Goal: Information Seeking & Learning: Learn about a topic

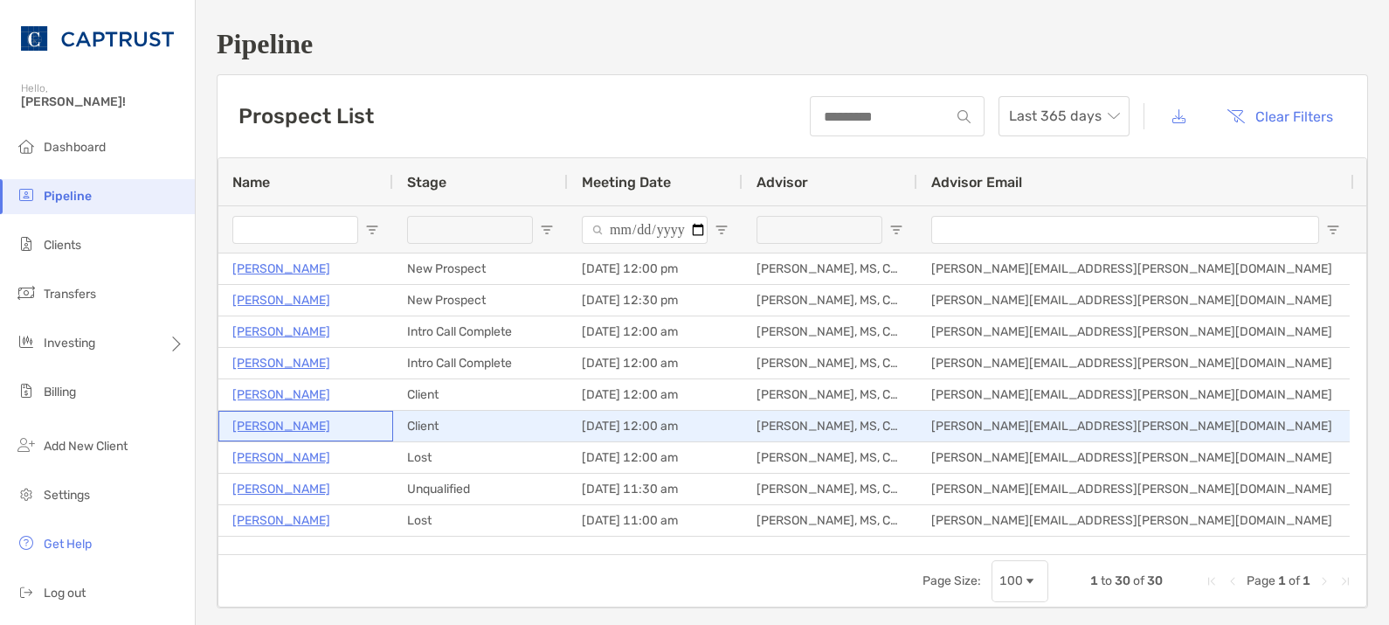
click at [306, 425] on p "[PERSON_NAME]" at bounding box center [281, 426] width 98 height 22
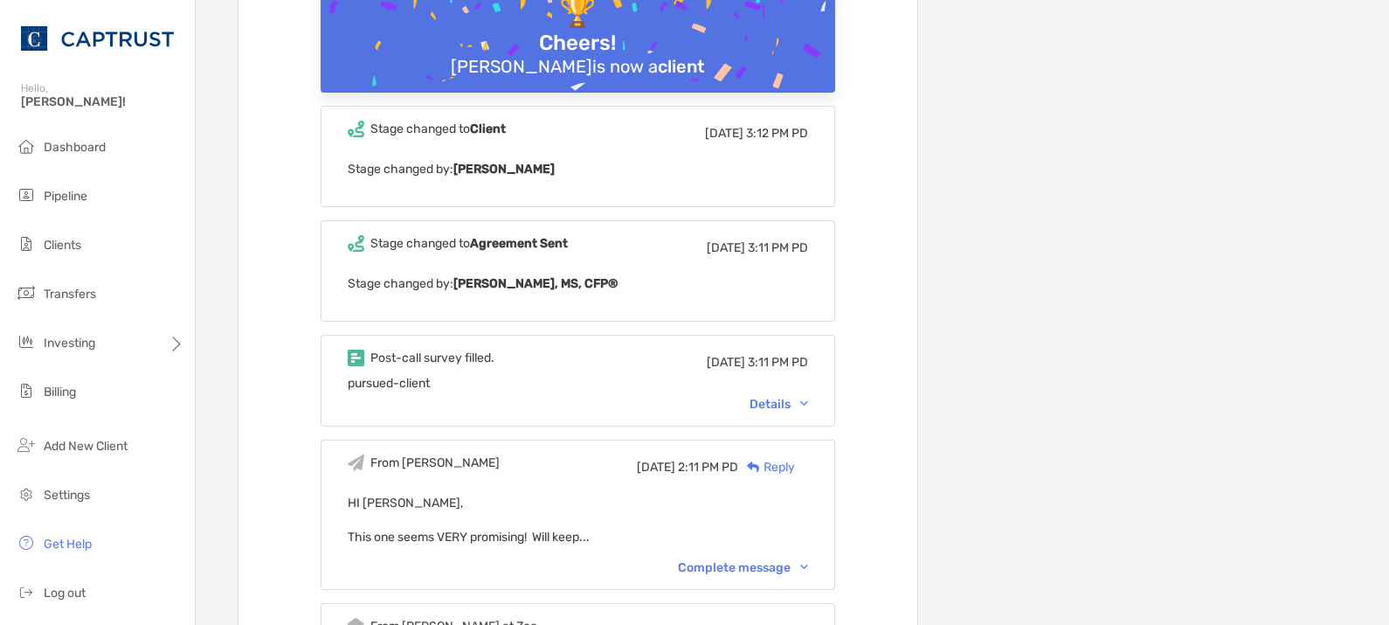
scroll to position [728, 0]
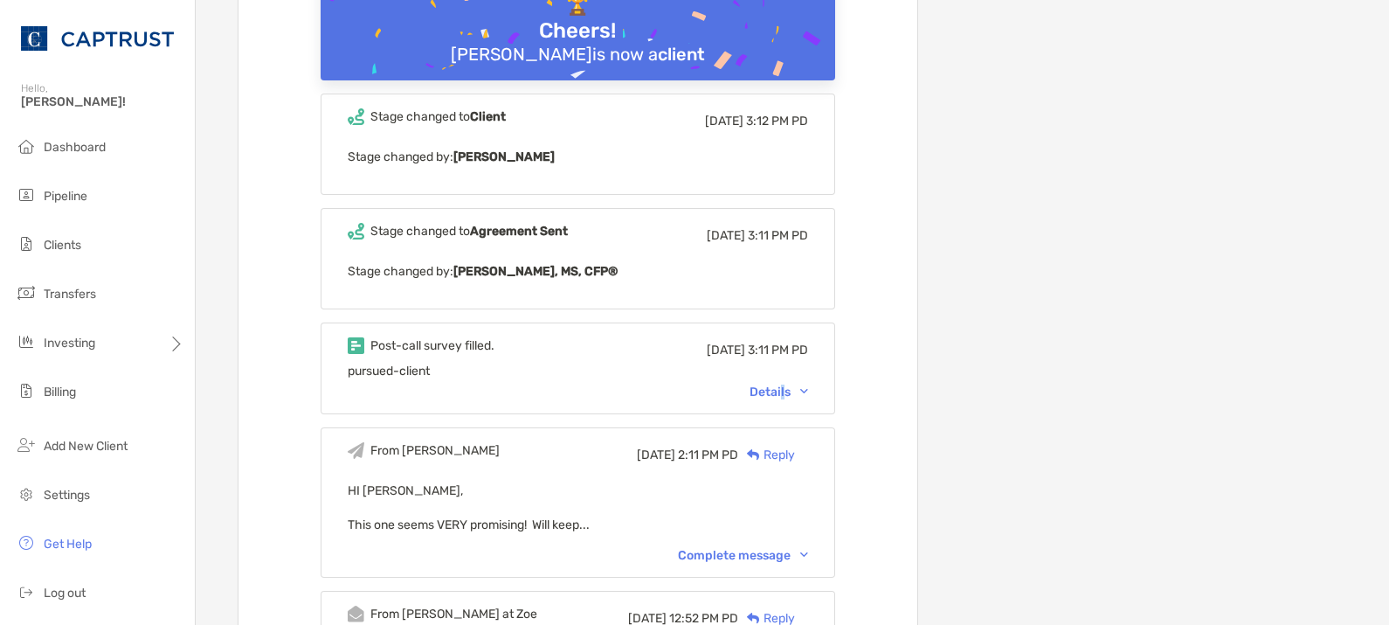
click at [804, 390] on div "Details" at bounding box center [779, 391] width 59 height 15
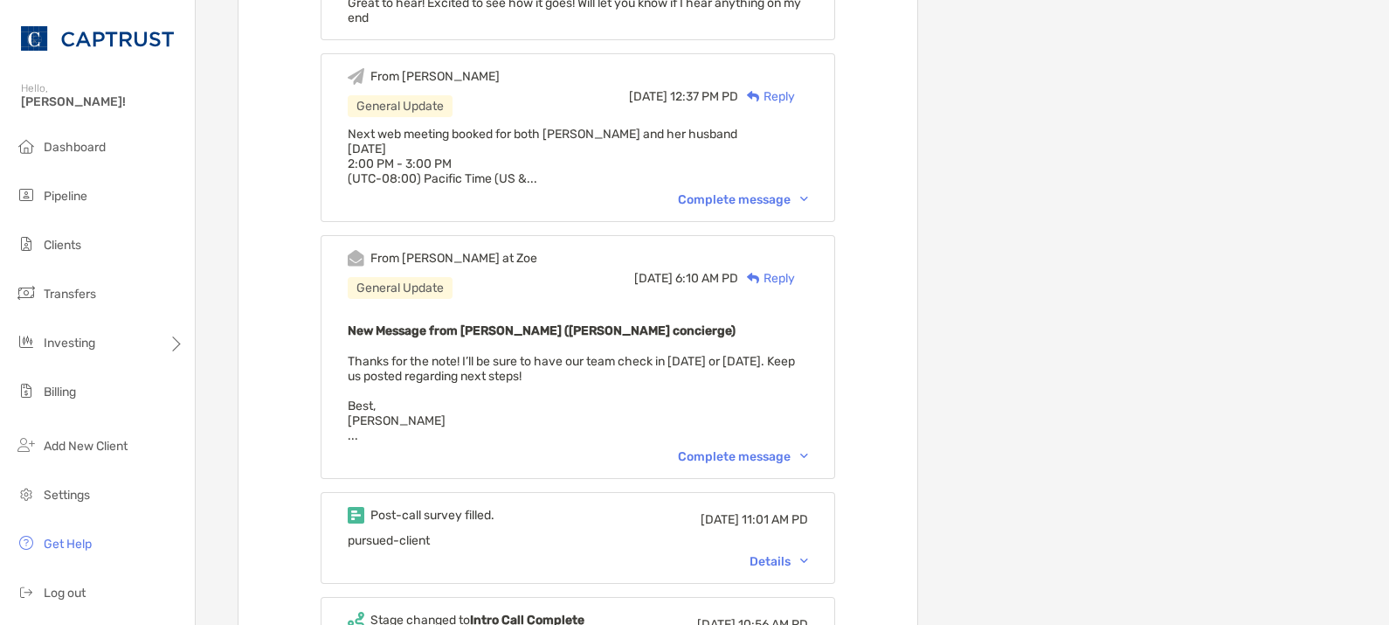
scroll to position [1746, 0]
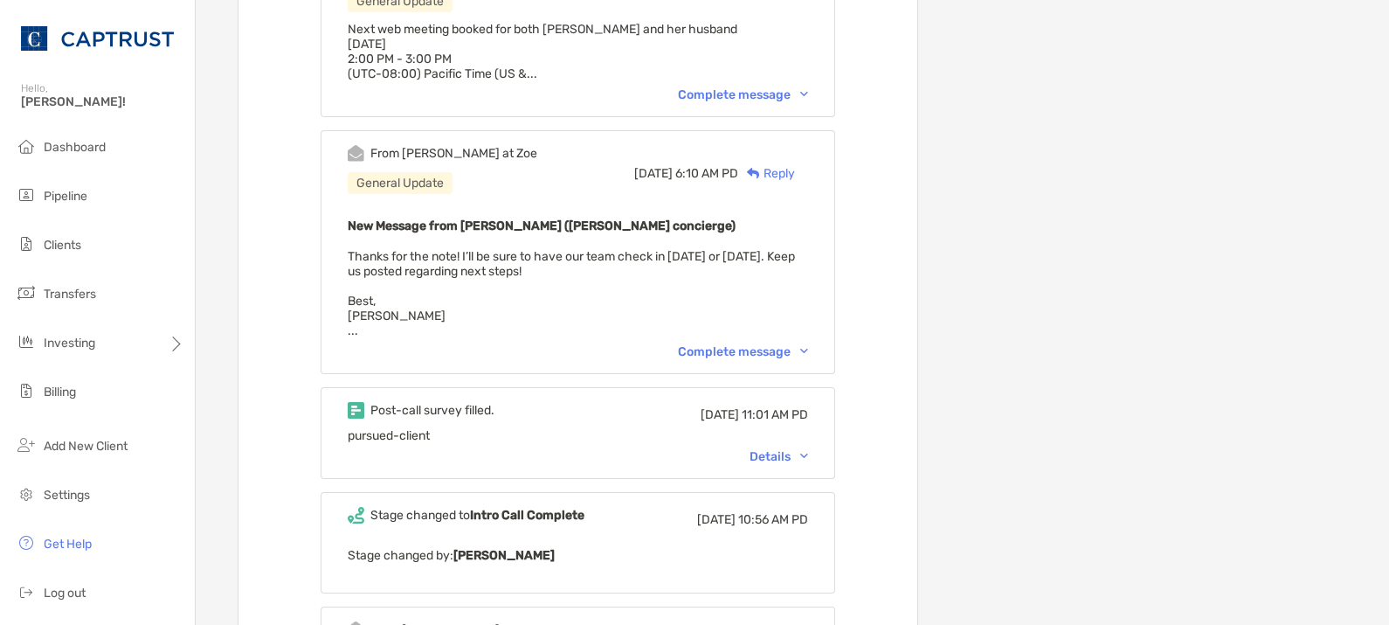
click at [806, 449] on div "Details" at bounding box center [779, 456] width 59 height 15
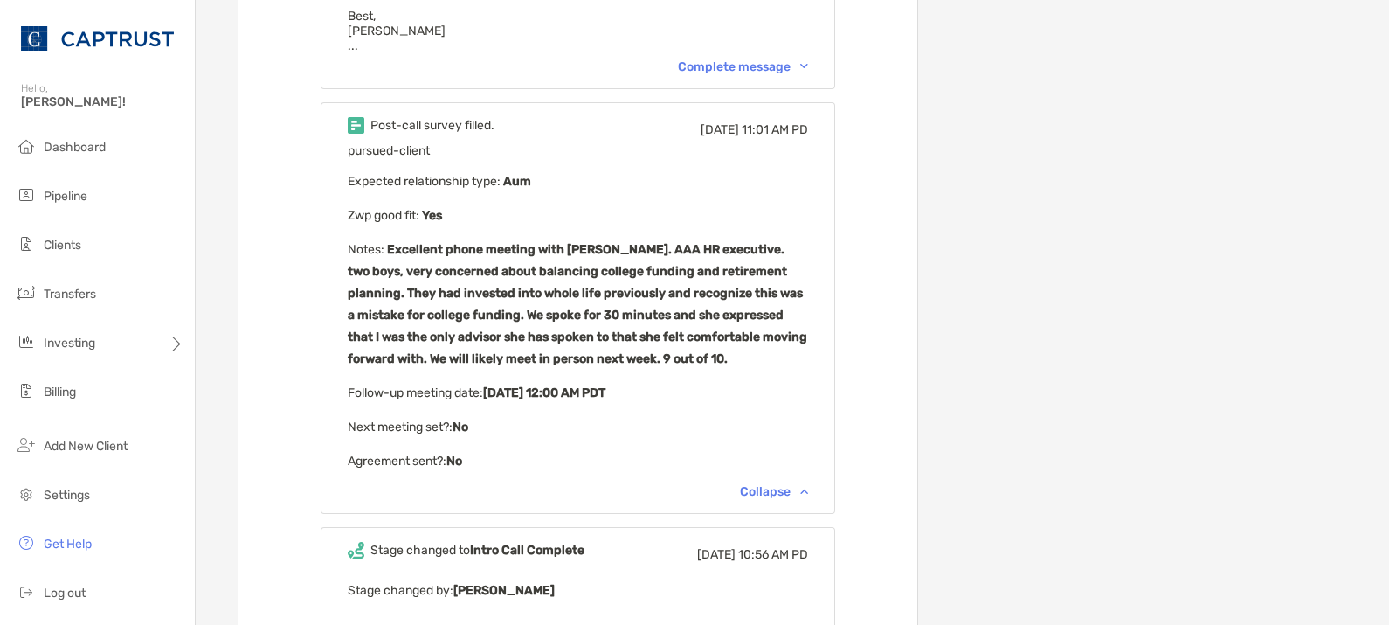
scroll to position [2038, 0]
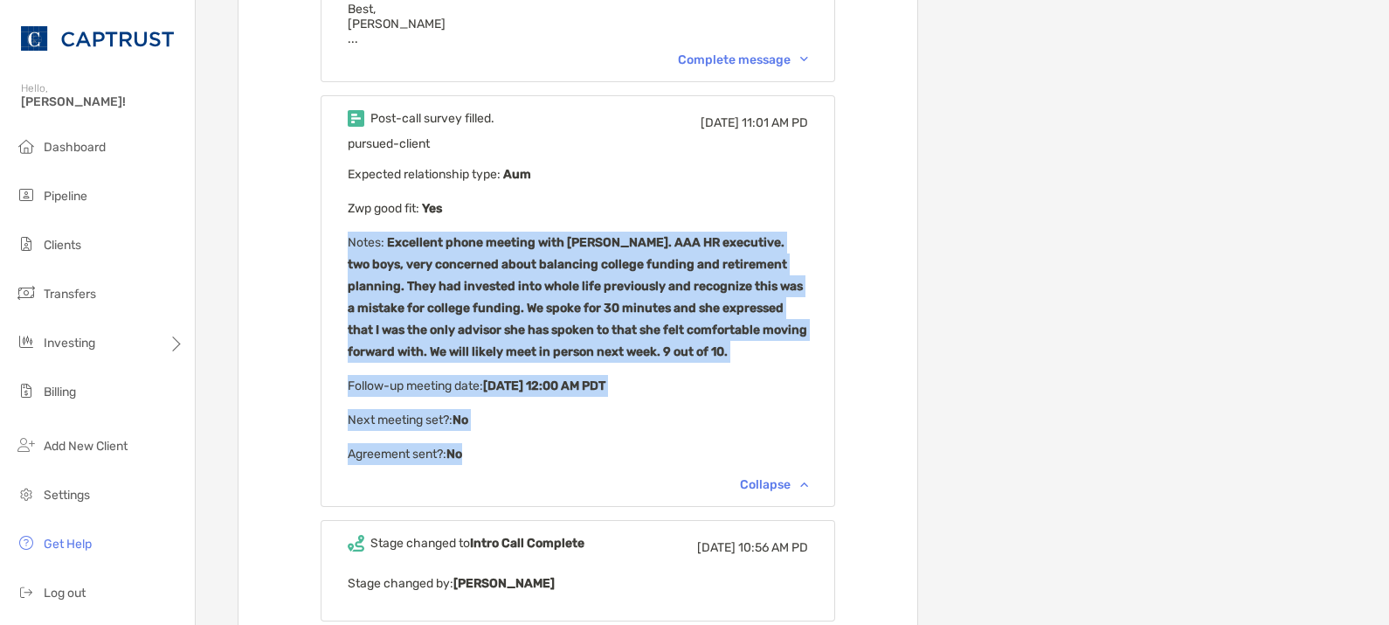
drag, startPoint x: 504, startPoint y: 426, endPoint x: 344, endPoint y: 201, distance: 276.3
click at [344, 201] on div "Post-call survey filled. [DATE] 11:01 AM PD pursued-client Expected relationshi…" at bounding box center [578, 300] width 515 height 411
drag, startPoint x: 345, startPoint y: 202, endPoint x: 469, endPoint y: 238, distance: 129.4
copy div "Notes : Excellent phone meeting with [PERSON_NAME]. AAA HR executive. two boys,…"
